Goal: Task Accomplishment & Management: Use online tool/utility

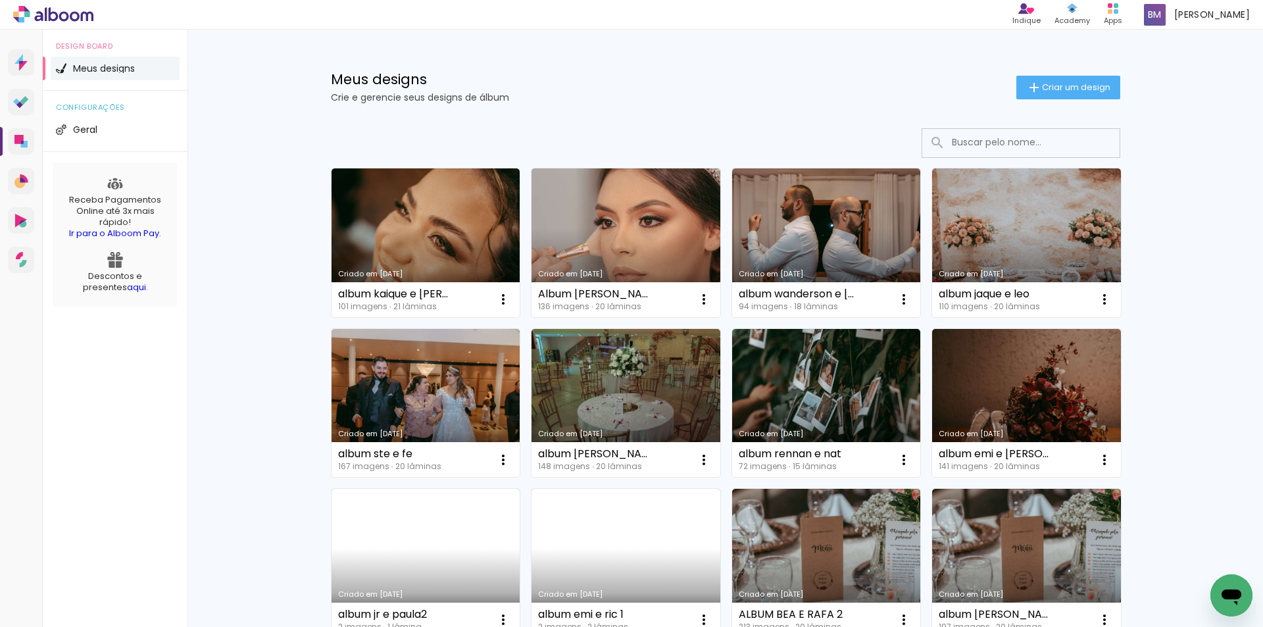
click at [979, 143] on input at bounding box center [1039, 142] width 188 height 27
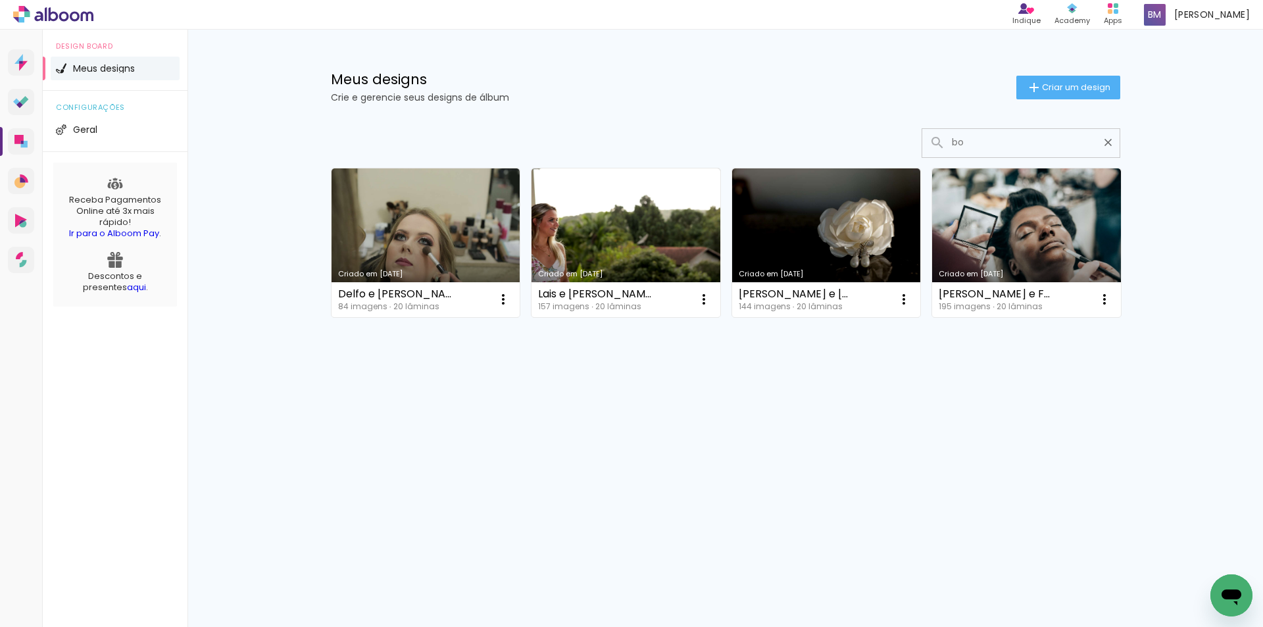
type input "b"
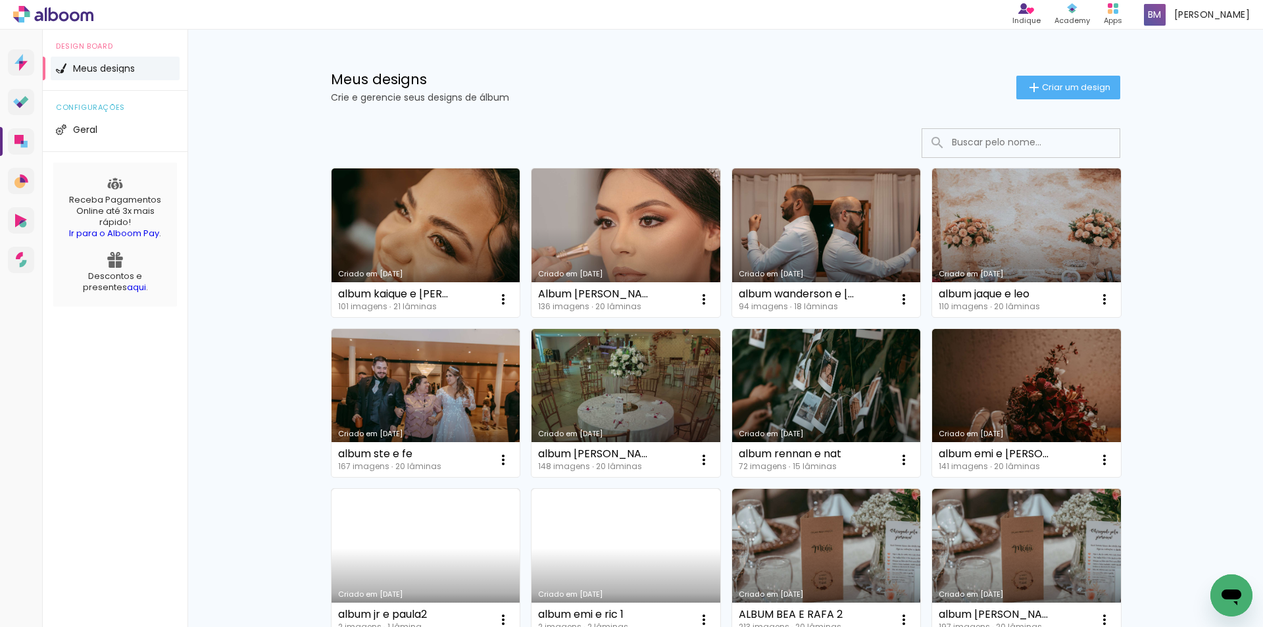
click at [1025, 134] on input at bounding box center [1039, 142] width 188 height 27
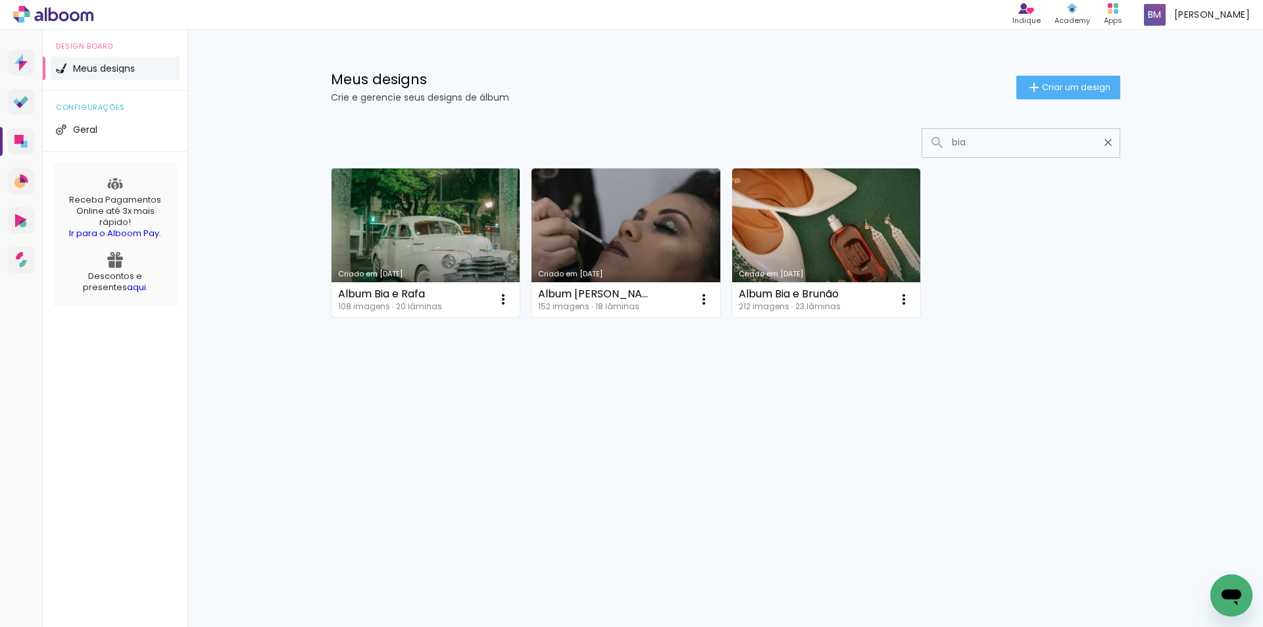
type input "bia"
type paper-input "bia"
click at [473, 226] on link "Criado em 19/02/24" at bounding box center [426, 242] width 189 height 149
